Goal: Task Accomplishment & Management: Use online tool/utility

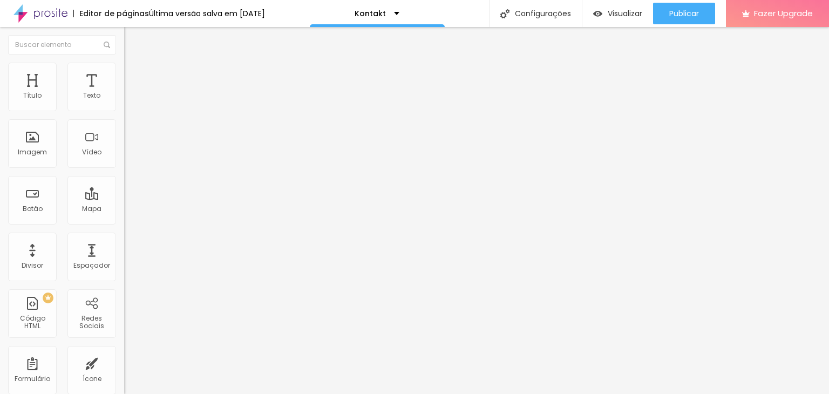
click at [124, 109] on img at bounding box center [127, 112] width 6 height 6
drag, startPoint x: 257, startPoint y: 249, endPoint x: 829, endPoint y: 260, distance: 571.7
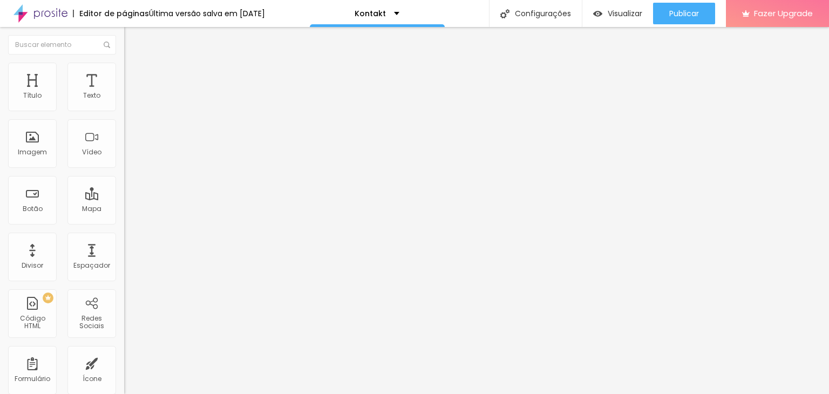
paste input "Ich stimme der Verarbeitung meiner personenbezogenen Daten gemäß der Datenschut…"
type input "Ich stimme der Verarbeitung meiner personenbezogenen Daten gemäß der Datenschut…"
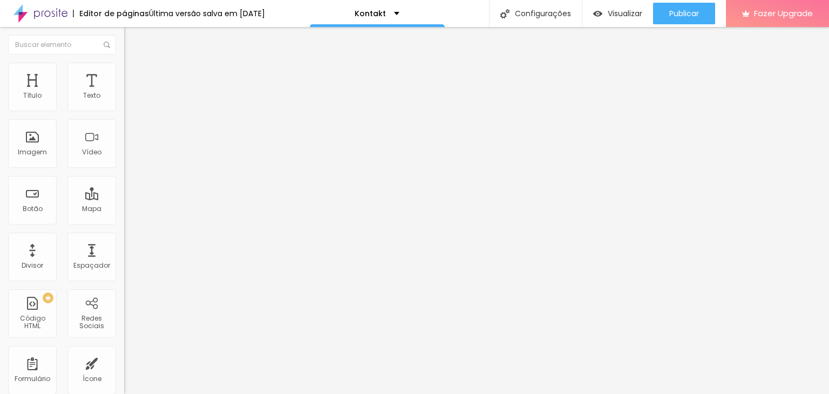
type input "Y"
type input "[PERSON_NAME]"
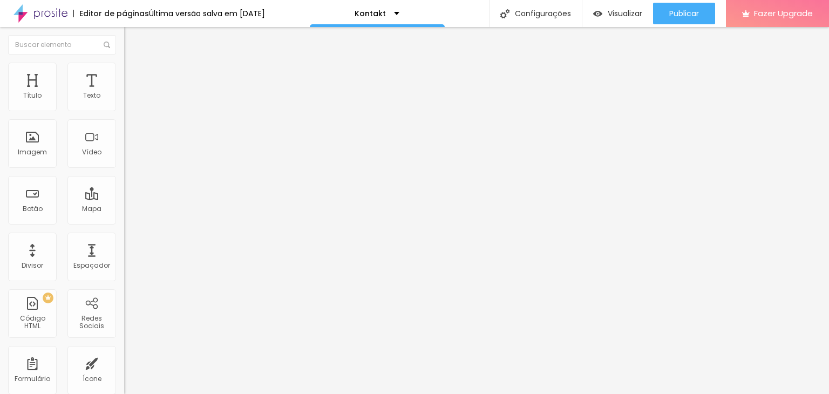
scroll to position [474, 0]
type input "Nein"
drag, startPoint x: 257, startPoint y: 156, endPoint x: 708, endPoint y: 178, distance: 450.7
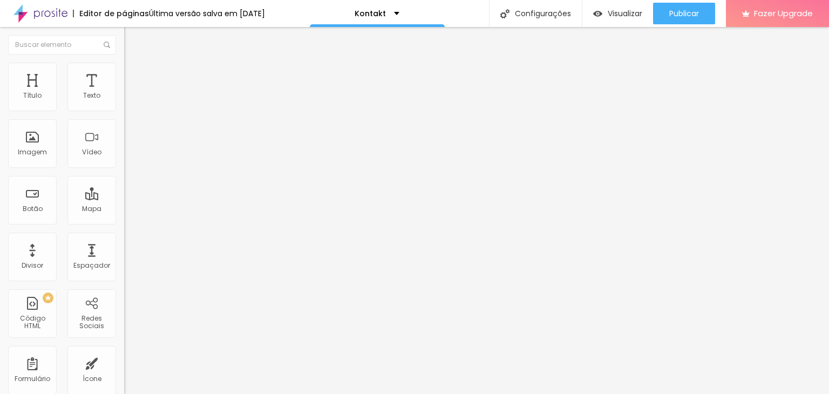
paste input ""Ich bin einverstanden und erlaube die Verwendung der während der Veranstaltung…"
type input "Ich bin einverstanden und erlaube die Verwendung der während der Veranstaltung …"
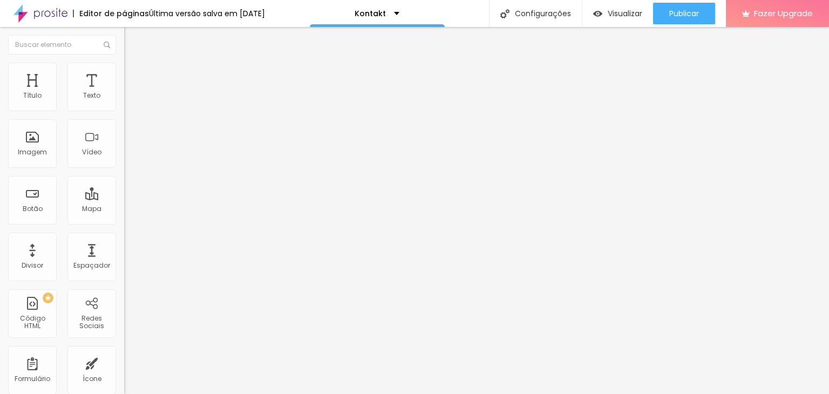
type input "S"
type input "[PERSON_NAME]"
type input "Nein"
click at [124, 109] on span at bounding box center [127, 112] width 6 height 9
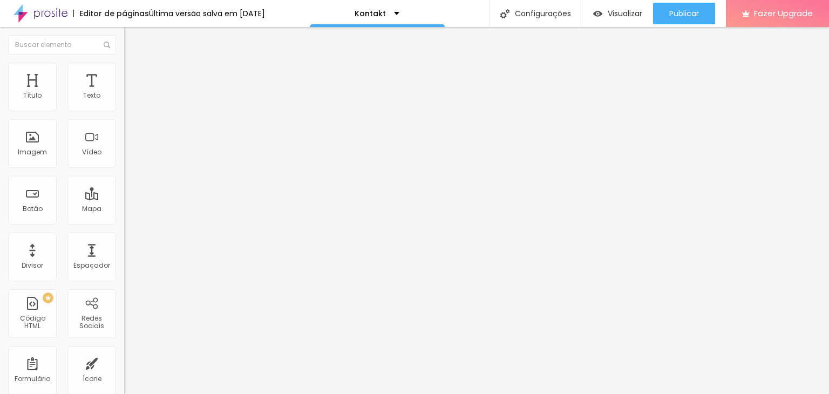
scroll to position [212, 0]
type input "Y"
type input "[PERSON_NAME]"
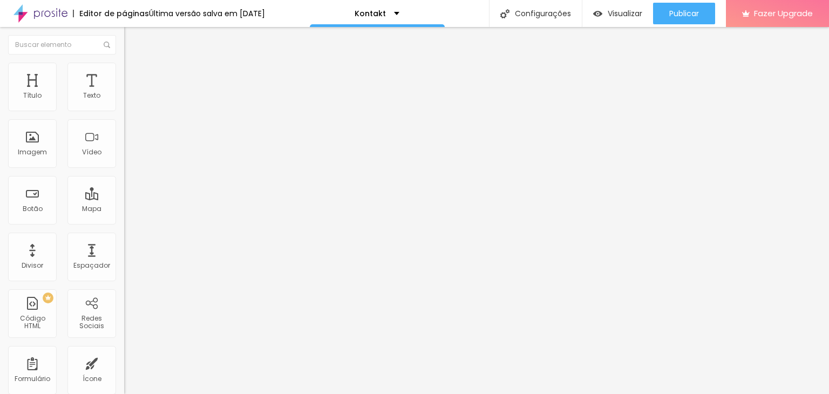
type input "Nein"
drag, startPoint x: 374, startPoint y: 188, endPoint x: 251, endPoint y: 187, distance: 122.5
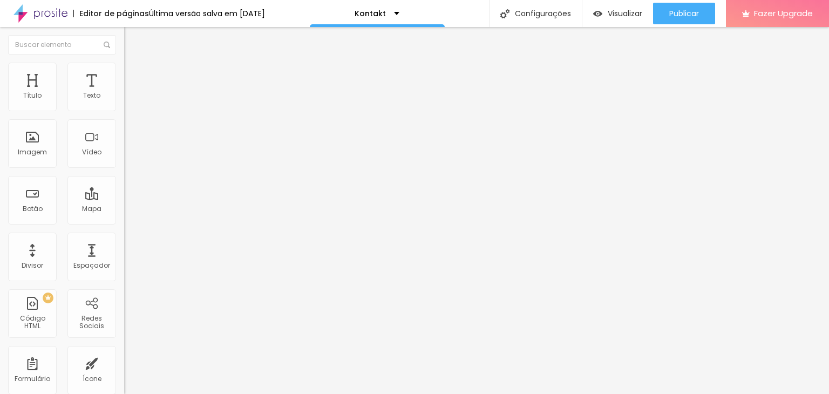
paste input ""Zusätzliche Informatione"
type input "Zusätzliche Informationen"
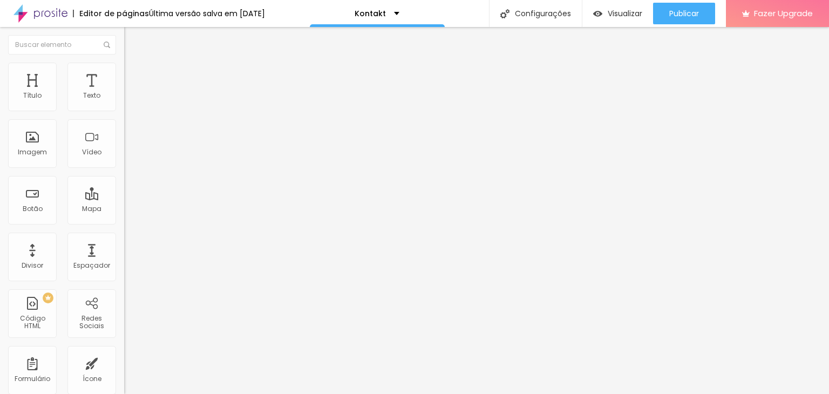
drag, startPoint x: 402, startPoint y: 308, endPoint x: 123, endPoint y: 334, distance: 279.8
paste input "Welche Art von Fotoshooting wünschen Sie? (Bitte wählen Sie eine oder mehrere O…"
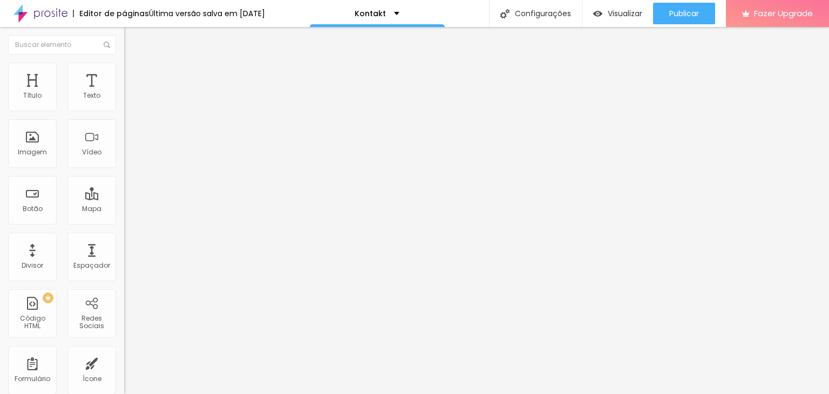
type input "Welche Art von Fotoshooting wünschen Sie? (Bitte wählen Sie eine oder mehrere O…"
drag, startPoint x: 278, startPoint y: 176, endPoint x: 406, endPoint y: 189, distance: 128.6
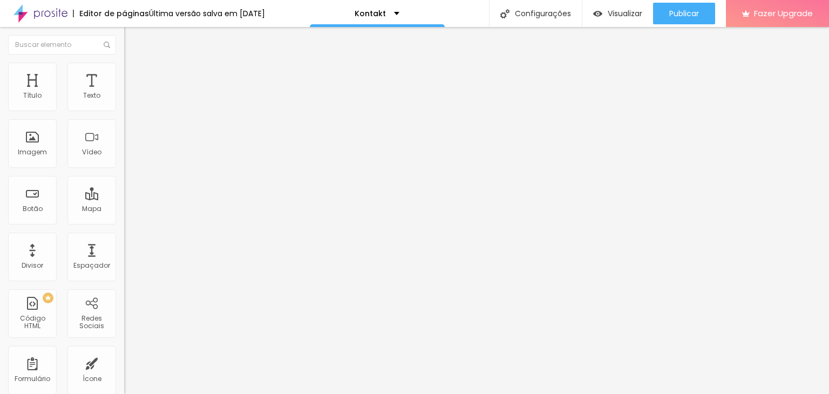
paste input "nshooting"
type input "Familienshooting (z. B. Schwangerschaft, Kinder, Familienportraits)"
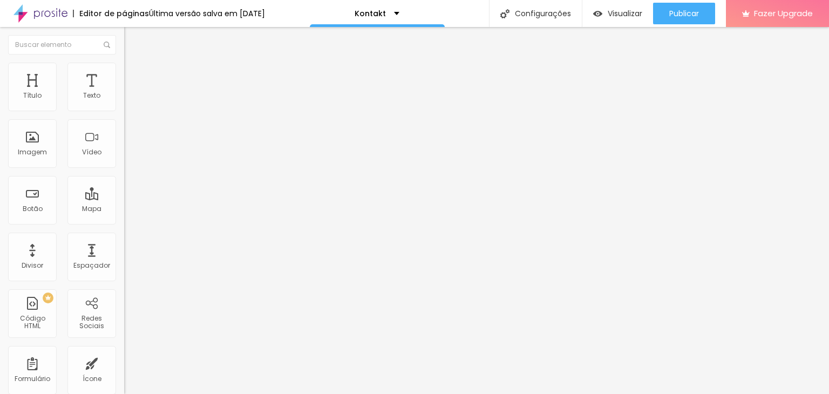
type input "O"
paste input "Einzelporträt"
type input "Einzelporträt"
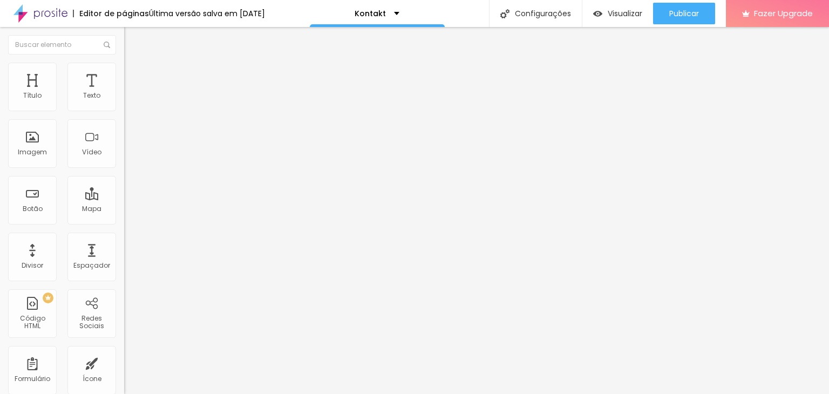
drag, startPoint x: 277, startPoint y: 177, endPoint x: 623, endPoint y: 153, distance: 346.8
paste input "-/Firmenshooting (z. B. professionelle Portraits, Firmenveranstaltungen"
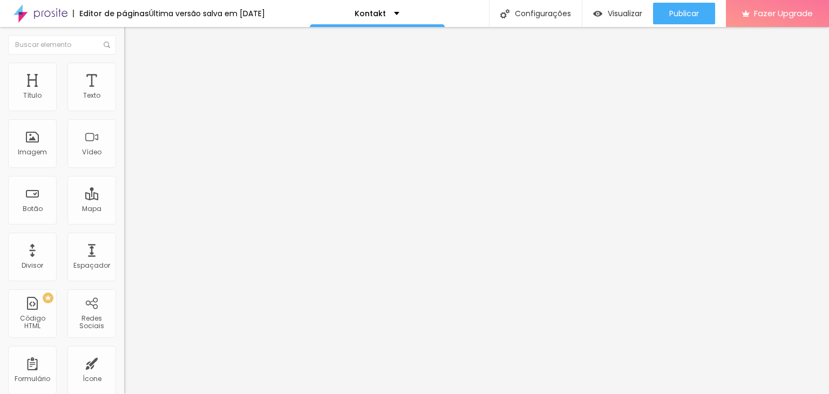
type input "Business-/Firmenshooting (z. B. professionelle Portraits, Firmenveranstaltungen)"
type input "4"
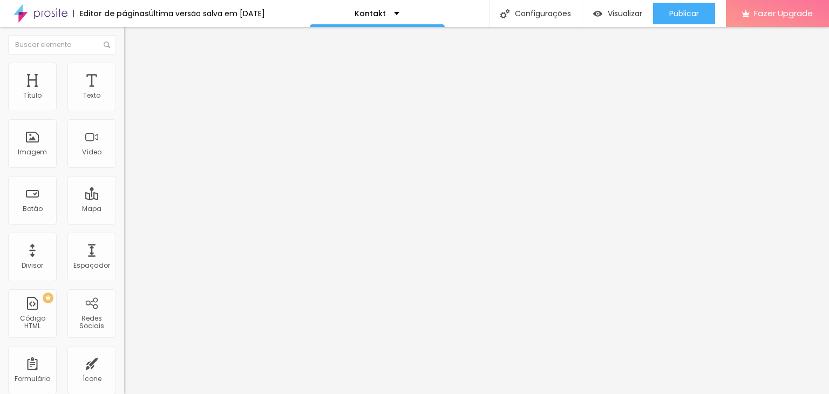
paste input "Sonstiges"
type input "Sonstiges"
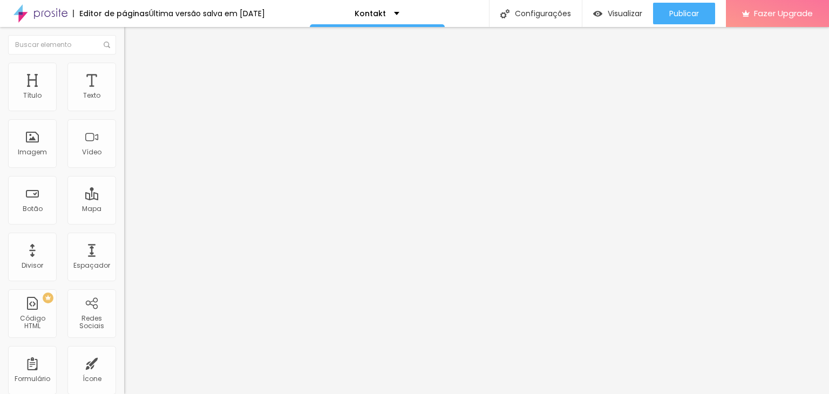
paste input "Wunschtermin"
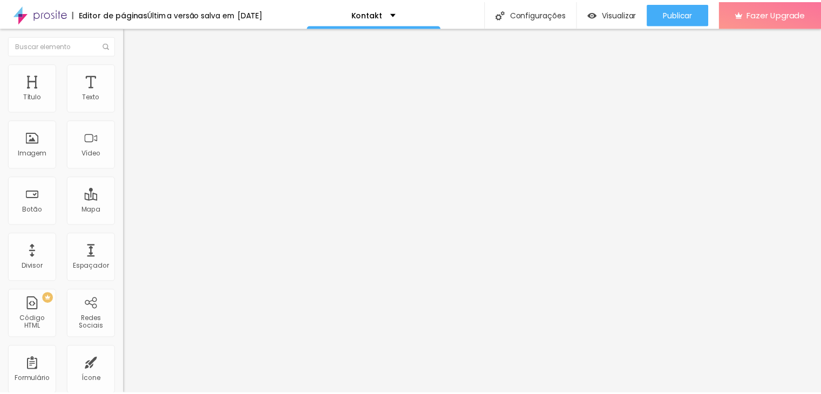
scroll to position [0, 0]
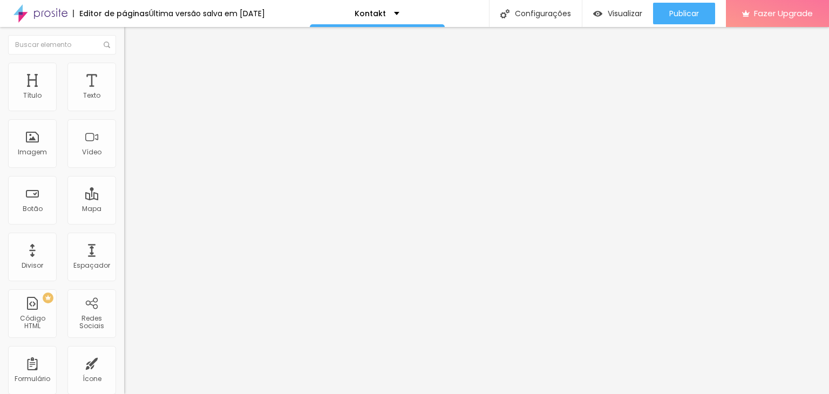
type input "Wunschtermin"
click at [124, 104] on button "button" at bounding box center [131, 97] width 15 height 11
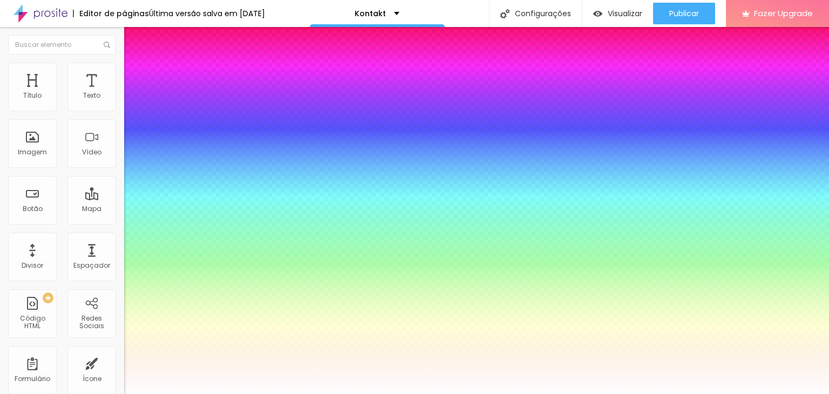
type input "1"
type input "2.2"
type input "1"
type input "2.2"
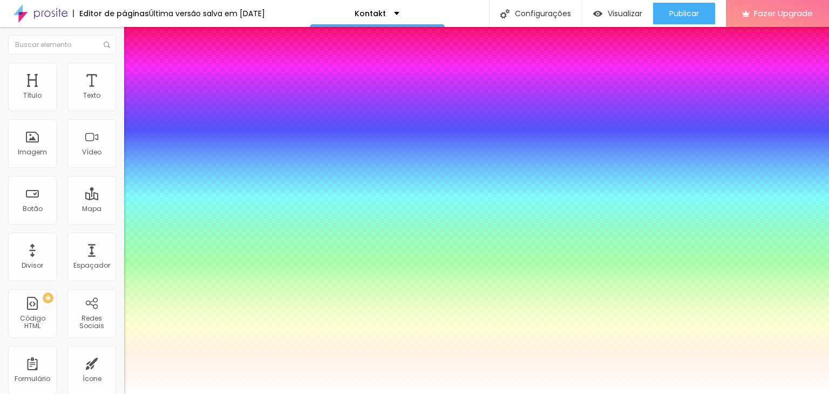
type input "1"
select select "Actor-Regular"
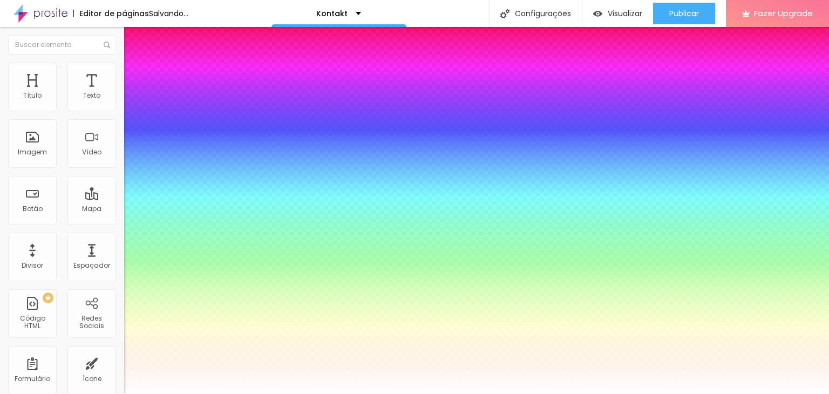
type input "1"
select select "[PERSON_NAME]"
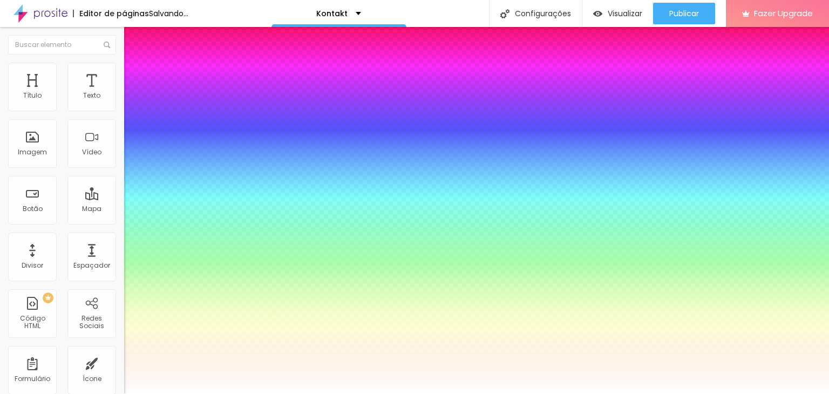
type input "1"
select select "Actor-Regular"
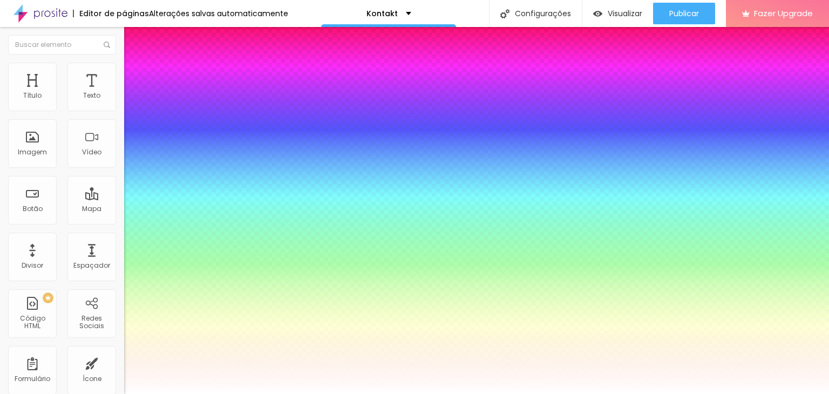
type input "1"
type input "1.4"
type input "1"
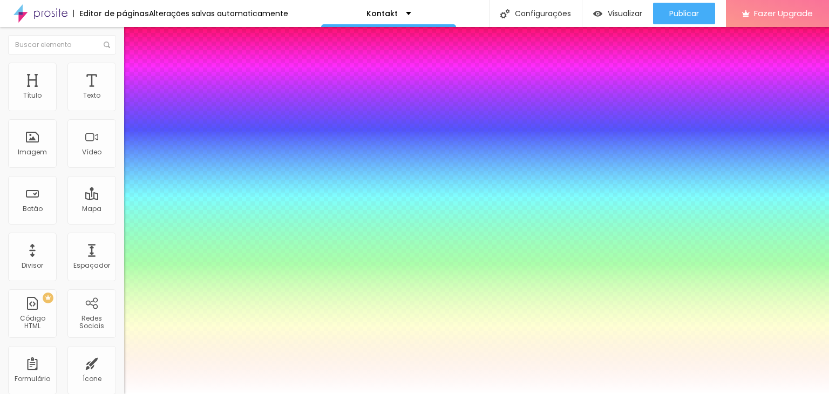
type input "1.5"
type input "1"
drag, startPoint x: 178, startPoint y: 258, endPoint x: 192, endPoint y: 260, distance: 14.2
type input "1.5"
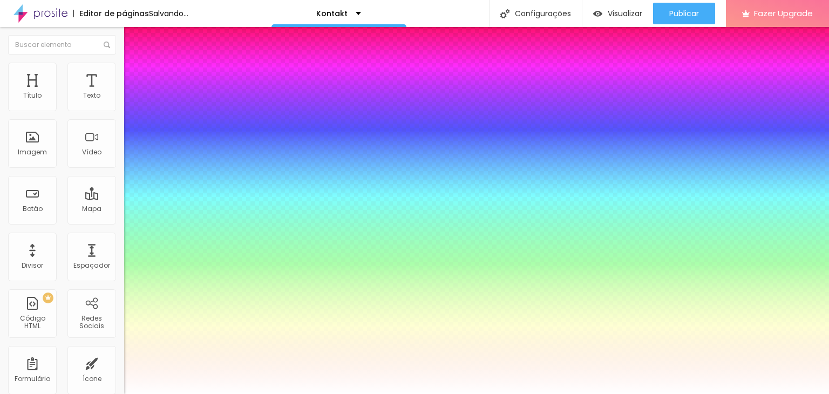
type input "1"
click at [92, 394] on div at bounding box center [414, 394] width 829 height 0
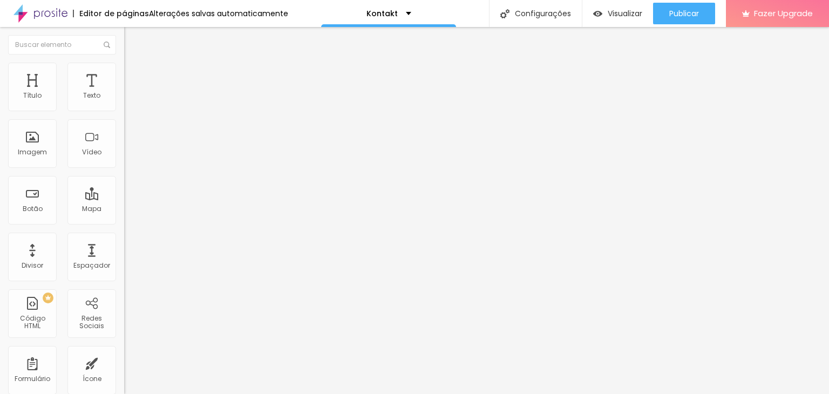
click at [124, 70] on img at bounding box center [129, 68] width 10 height 10
type input "11"
type input "12"
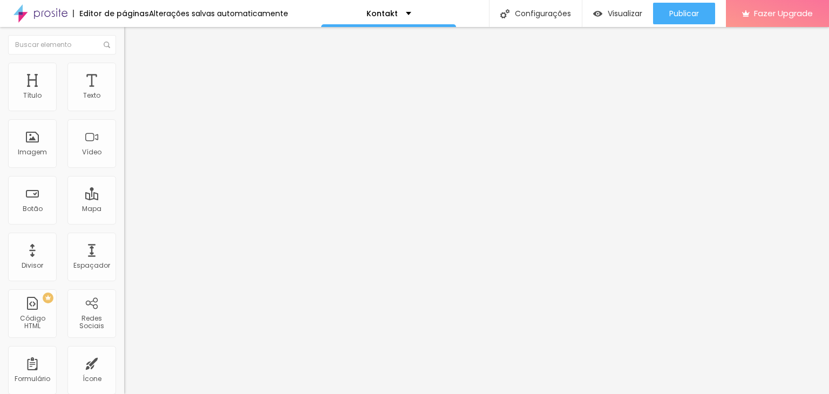
type input "13"
type input "14"
type input "15"
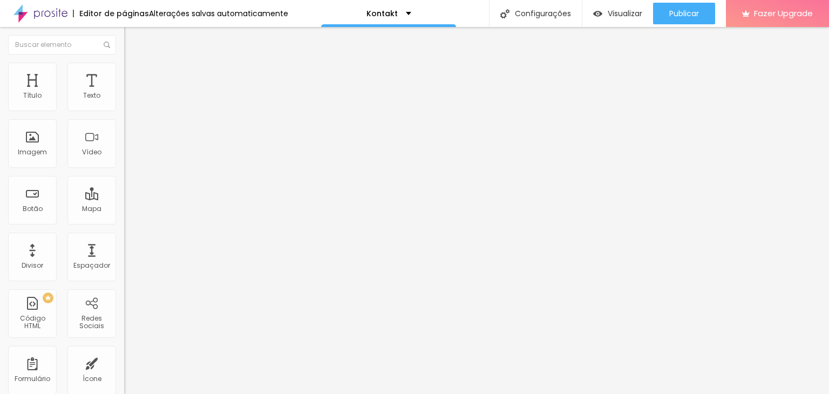
type input "15"
type input "16"
type input "17"
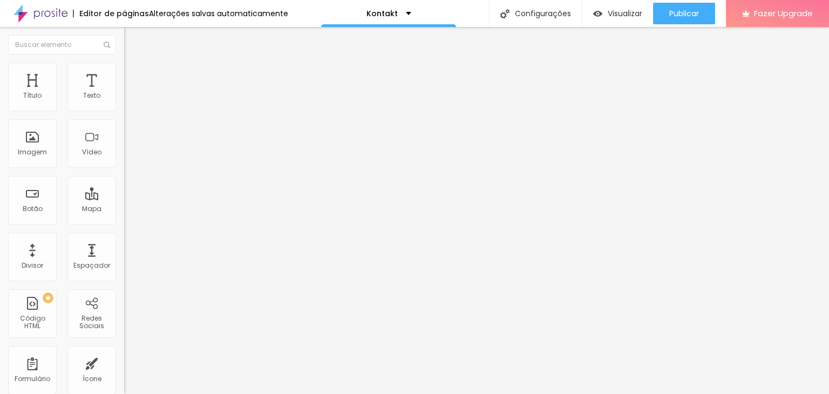
type input "18"
type input "21"
type input "23"
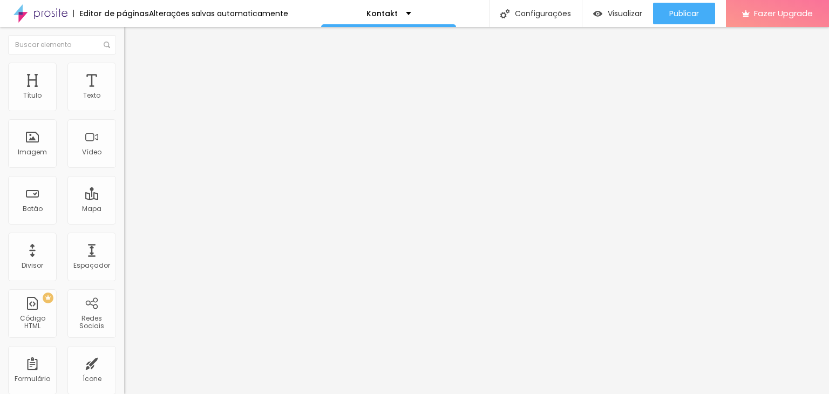
type input "23"
type input "25"
type input "27"
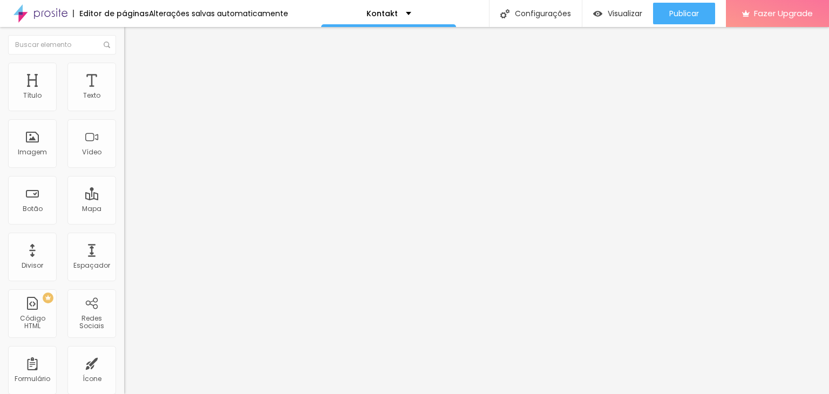
type input "31"
type input "32"
type input "34"
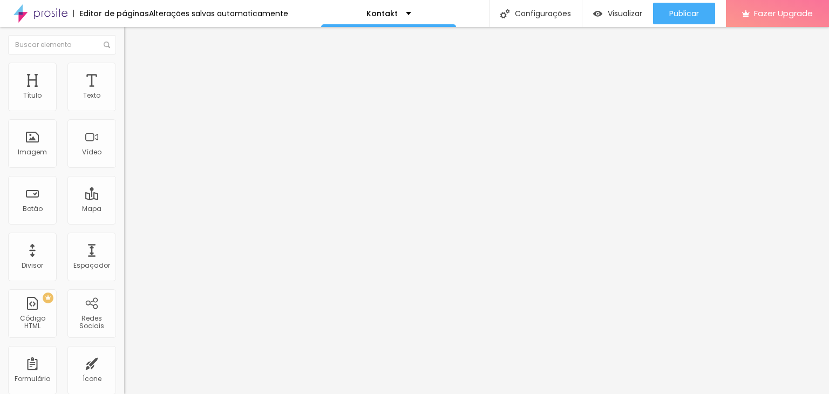
type input "34"
type input "35"
type input "36"
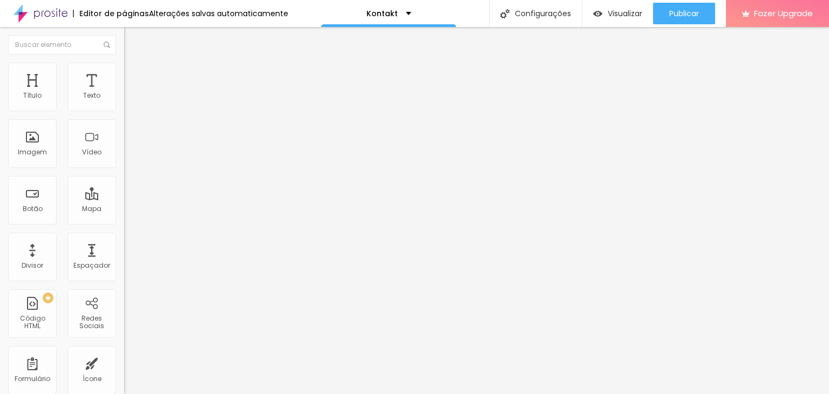
type input "37"
type input "36"
type input "35"
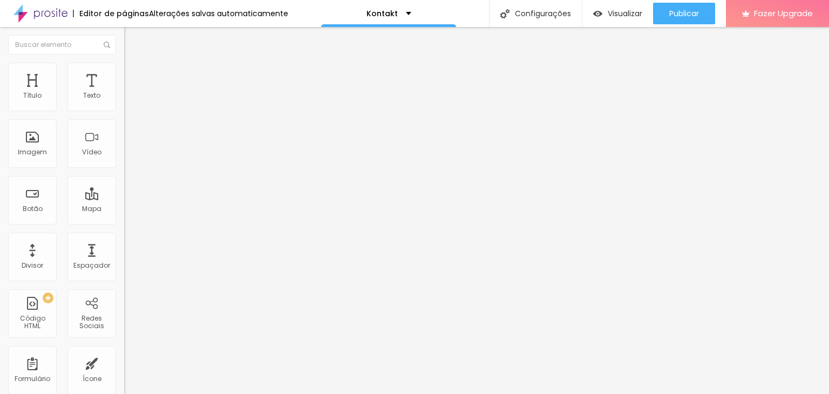
type input "35"
type input "34"
type input "33"
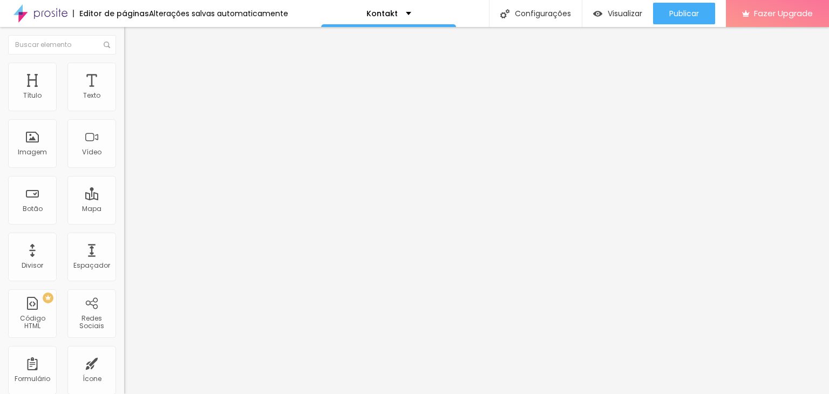
type input "32"
type input "31"
type input "29"
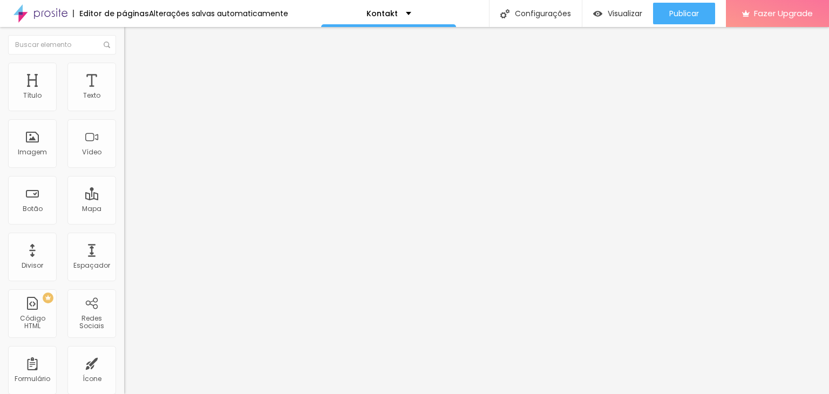
type input "29"
type input "28"
type input "27"
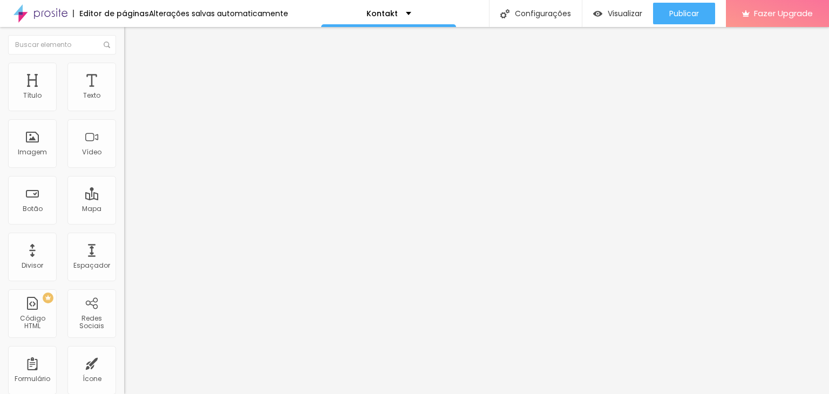
type input "26"
type input "25"
drag, startPoint x: 30, startPoint y: 105, endPoint x: 39, endPoint y: 106, distance: 9.3
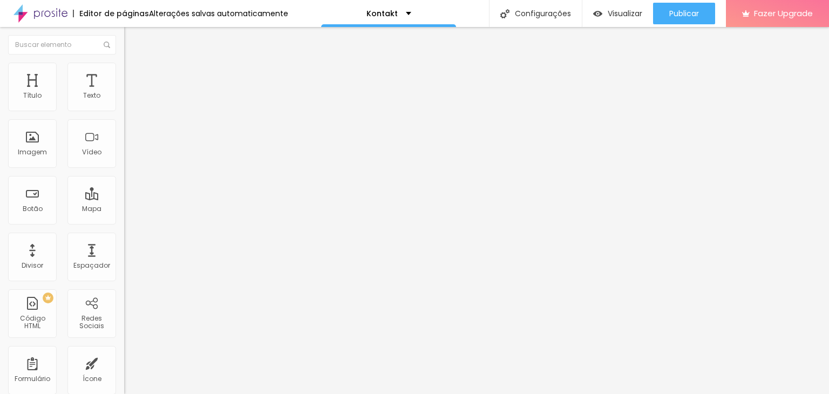
type input "25"
click at [124, 199] on input "range" at bounding box center [159, 203] width 70 height 9
click at [124, 67] on img at bounding box center [129, 68] width 10 height 10
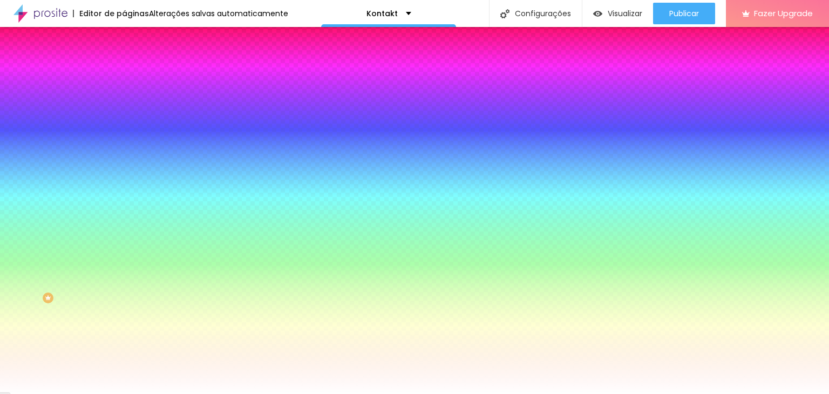
click at [124, 223] on input "#FFFFFF" at bounding box center [189, 218] width 130 height 11
click at [124, 223] on div "Cor de fundo Voltar ao padrão #FFFFFF" at bounding box center [186, 209] width 124 height 30
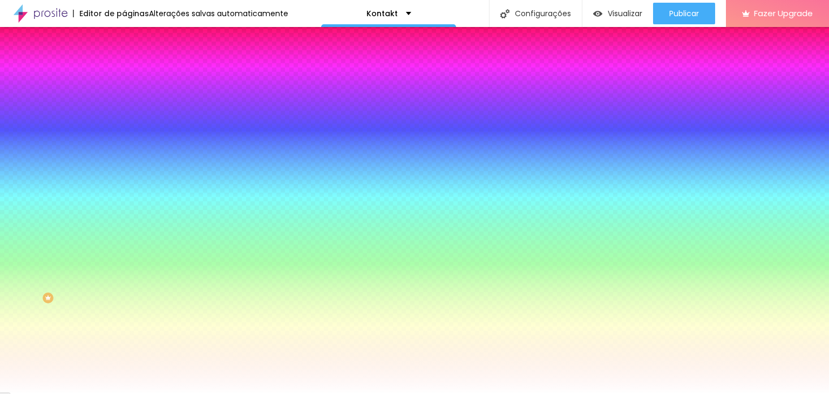
click at [124, 213] on div at bounding box center [186, 213] width 124 height 0
click at [23, 267] on div at bounding box center [414, 197] width 829 height 394
type input "#FFFFFF"
drag, startPoint x: 23, startPoint y: 266, endPoint x: 15, endPoint y: 238, distance: 29.2
click at [124, 223] on div "Cor de fundo Voltar ao padrão #FFFFFF" at bounding box center [186, 209] width 124 height 30
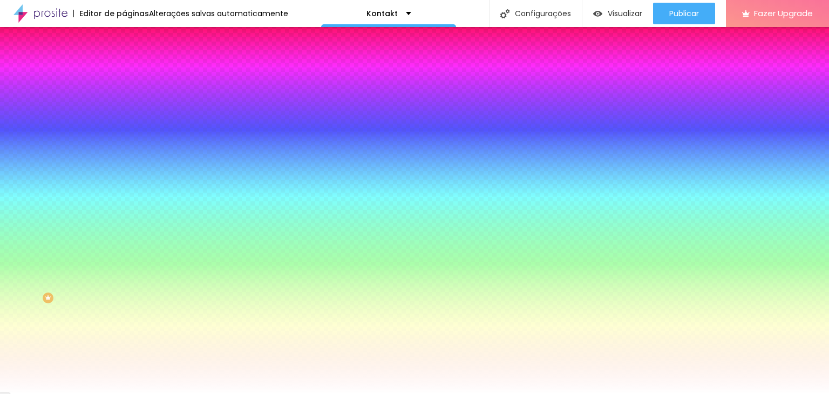
click at [128, 280] on icon "button" at bounding box center [131, 277] width 6 height 6
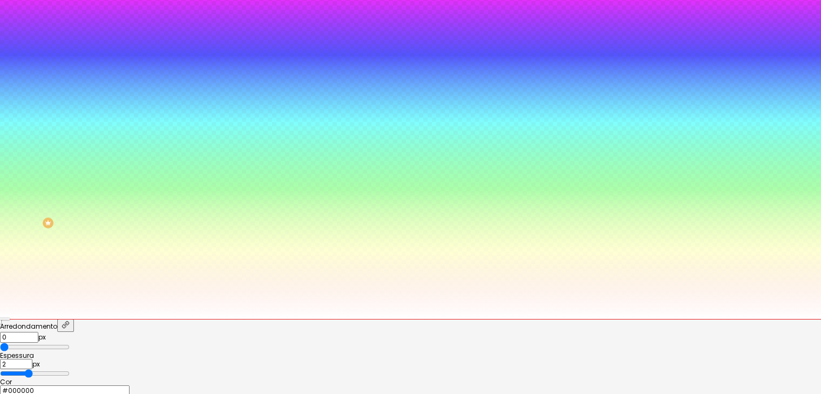
scroll to position [78, 0]
click at [204, 383] on div at bounding box center [410, 383] width 821 height 0
click at [144, 317] on div at bounding box center [410, 123] width 821 height 394
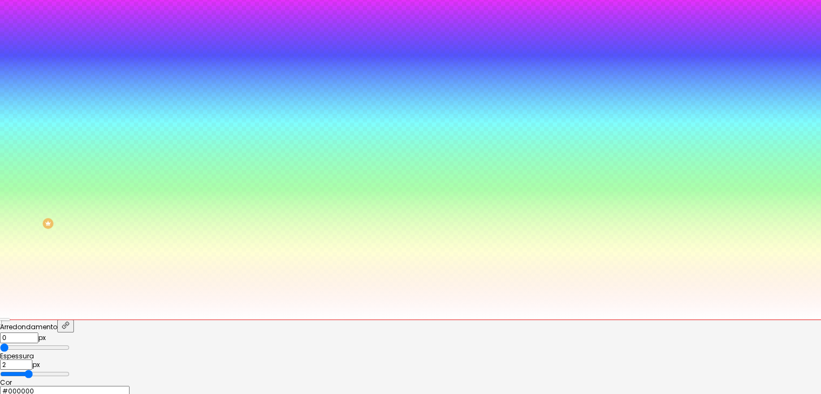
click at [278, 320] on div at bounding box center [410, 320] width 821 height 0
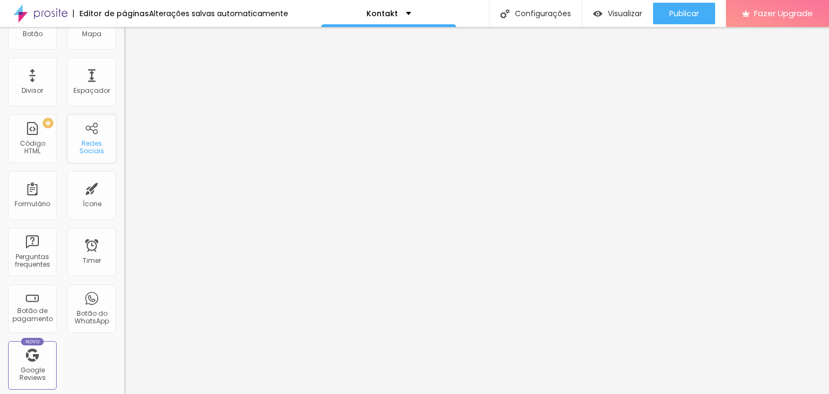
scroll to position [0, 0]
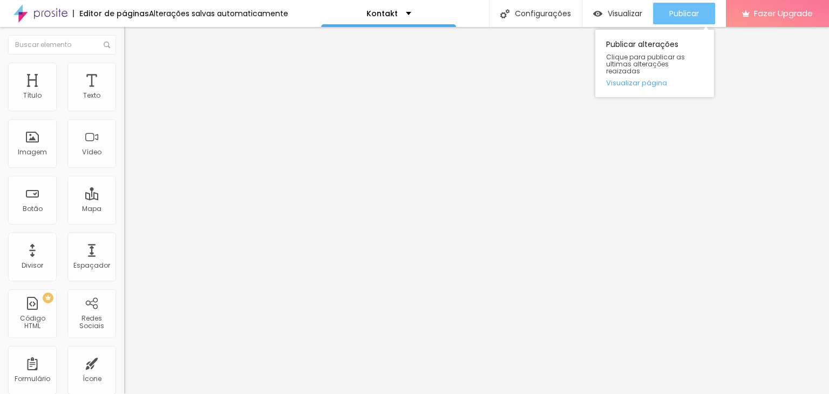
click at [691, 16] on span "Publicar" at bounding box center [684, 13] width 30 height 9
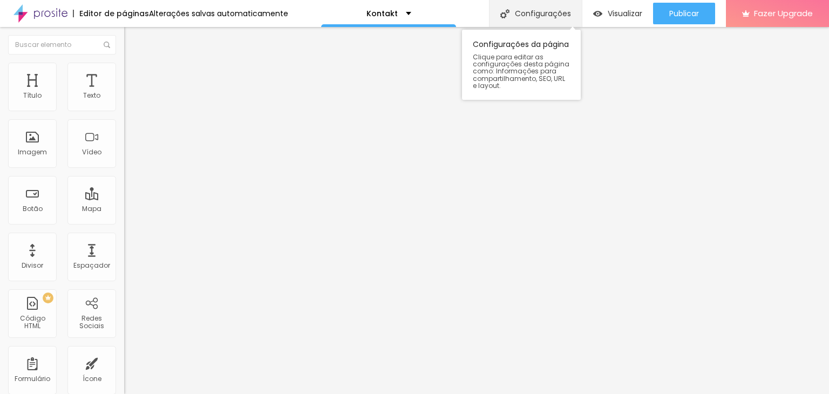
click at [548, 8] on div "Configurações" at bounding box center [535, 13] width 93 height 27
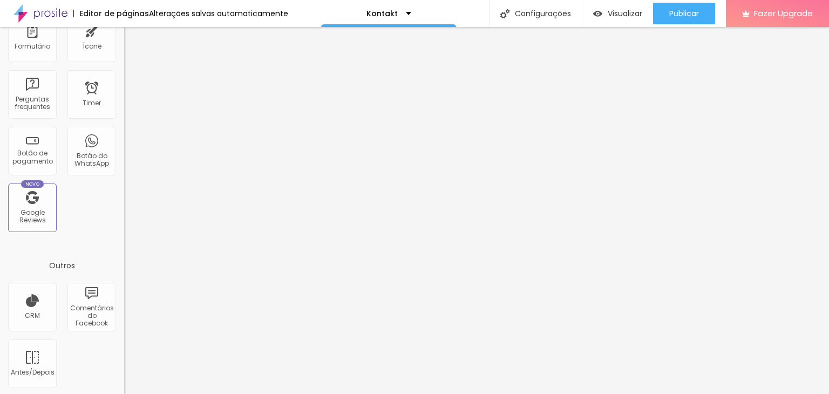
scroll to position [334, 0]
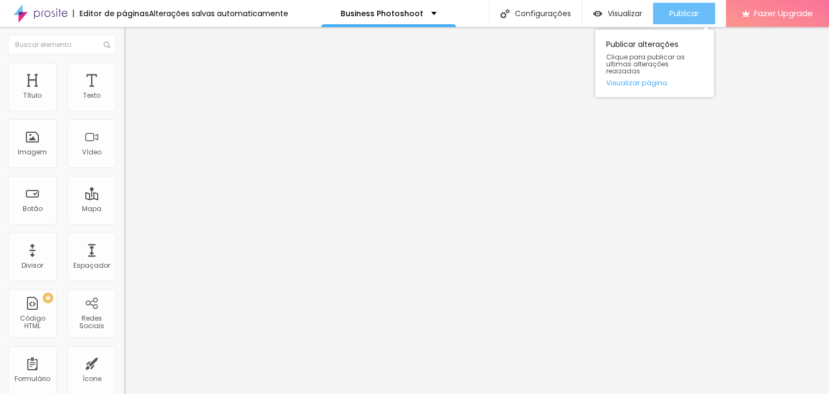
click at [690, 13] on span "Publicar" at bounding box center [684, 13] width 30 height 9
